Goal: Subscribe to service/newsletter

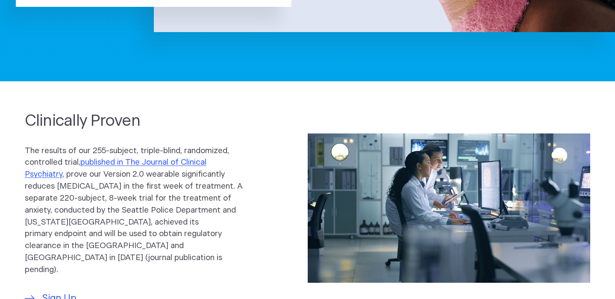
scroll to position [213, 0]
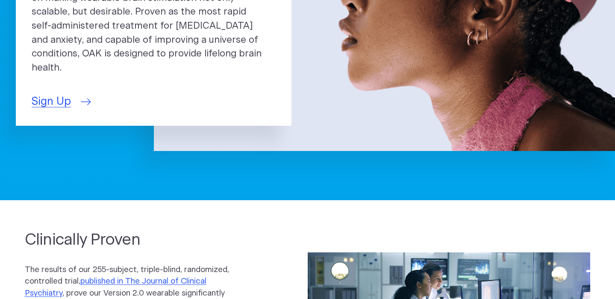
click at [51, 95] on span "Sign Up" at bounding box center [51, 102] width 39 height 16
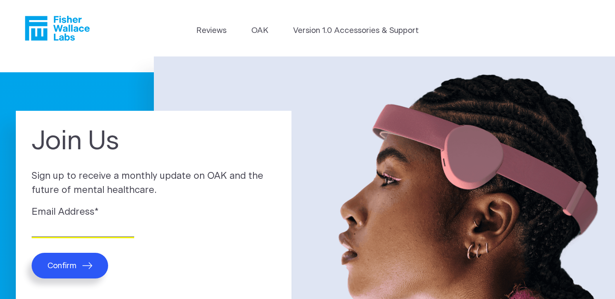
click at [76, 227] on input "Email Address *" at bounding box center [83, 229] width 103 height 13
type input "Bernard.Rous@gmail.com"
click at [55, 269] on span "Confirm" at bounding box center [61, 266] width 29 height 10
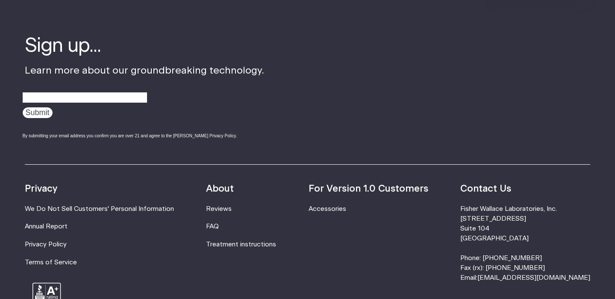
scroll to position [196, 0]
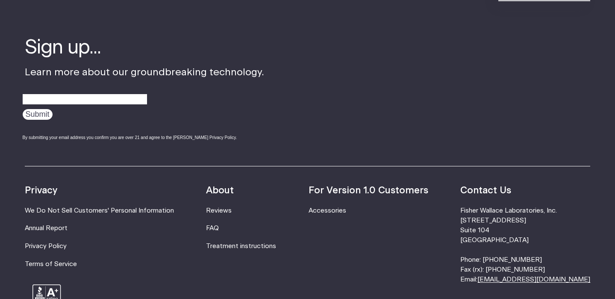
click at [547, 281] on link "[EMAIL_ADDRESS][DOMAIN_NAME]" at bounding box center [533, 279] width 113 height 6
